Goal: Navigation & Orientation: Find specific page/section

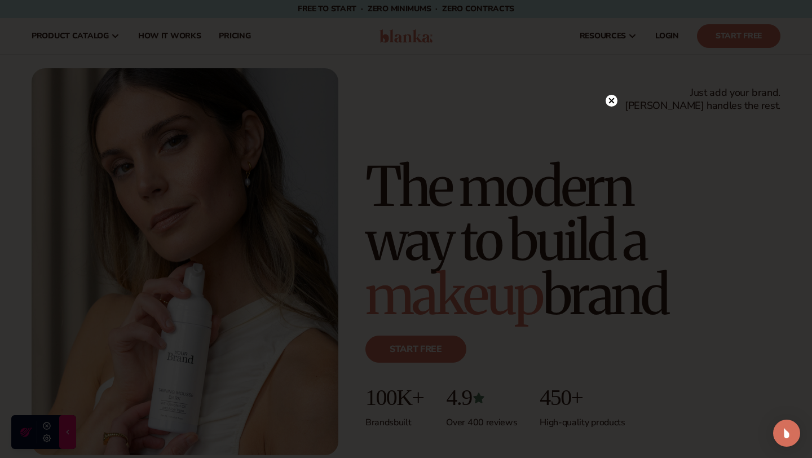
click at [613, 102] on icon at bounding box center [612, 101] width 6 height 6
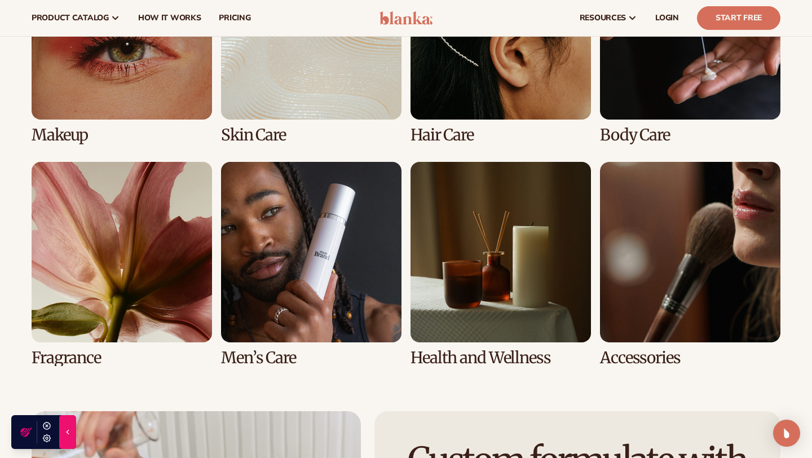
scroll to position [2233, 0]
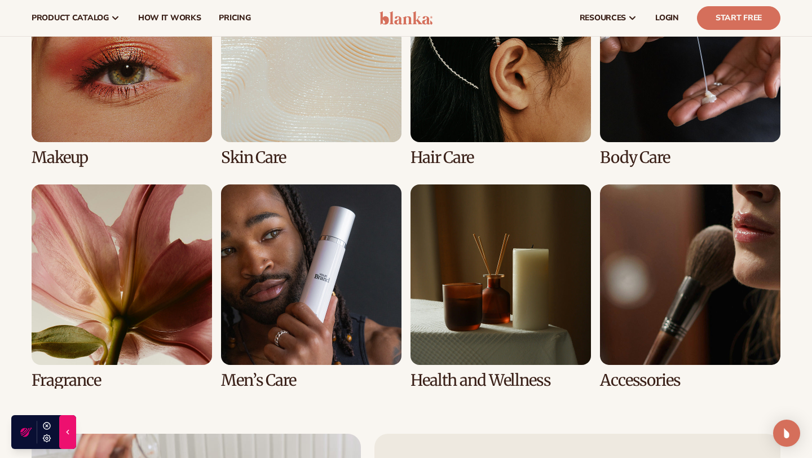
click at [120, 111] on link "1 / 8" at bounding box center [122, 64] width 180 height 205
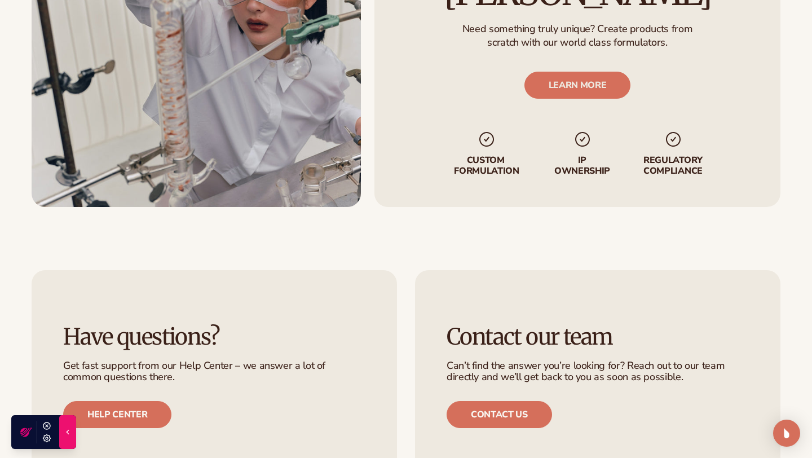
scroll to position [1534, 0]
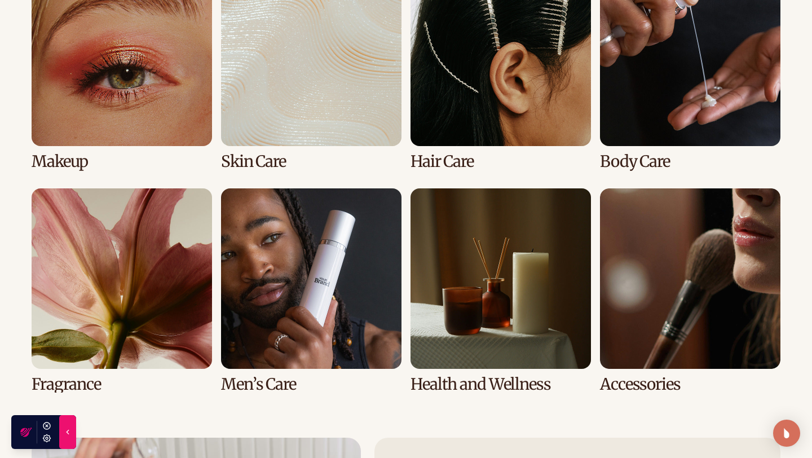
scroll to position [2233, 0]
